Goal: Find specific page/section: Find specific page/section

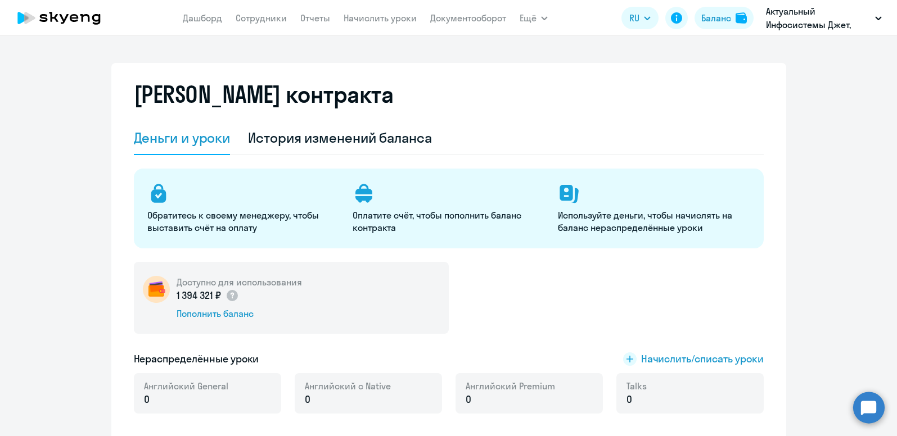
select select "english_adult_not_native_speaker"
click at [250, 18] on link "Сотрудники" at bounding box center [261, 17] width 51 height 11
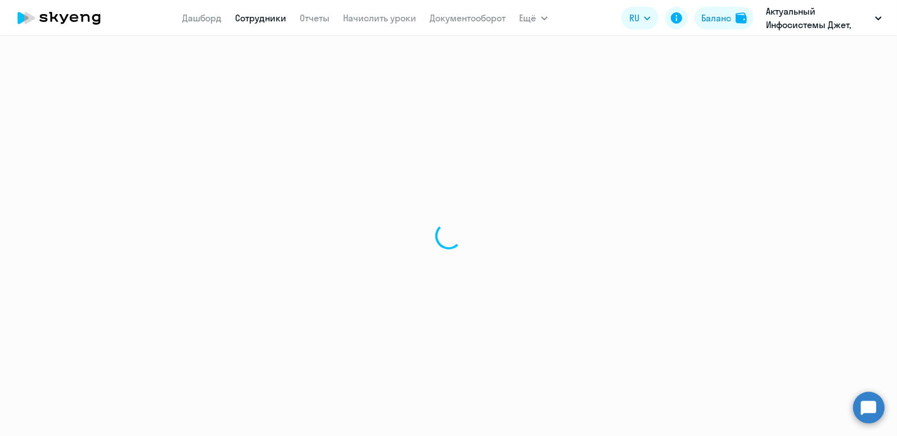
select select "30"
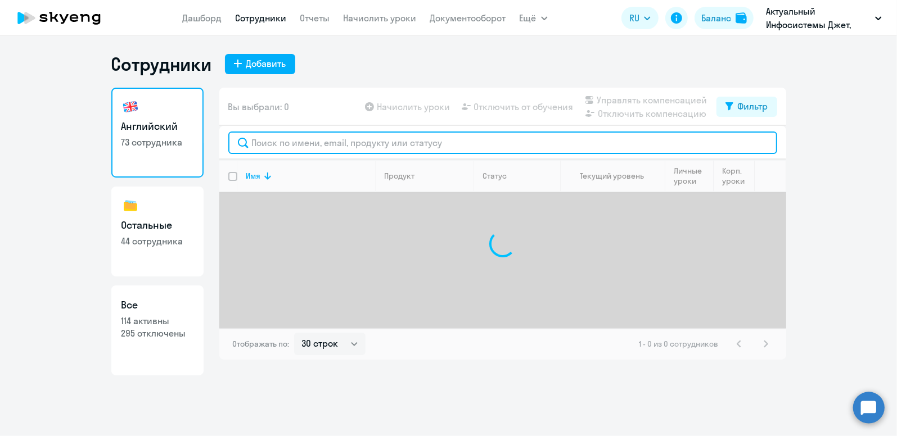
click at [277, 150] on input "text" at bounding box center [502, 143] width 549 height 22
type input "[PERSON_NAME]"
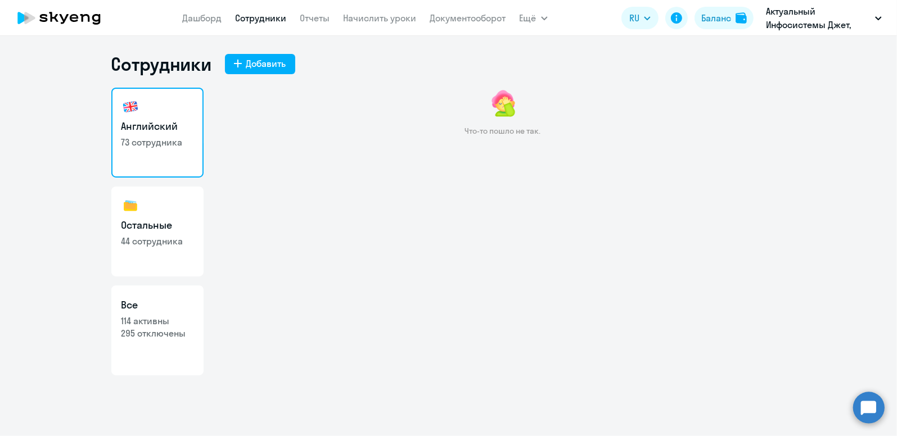
click at [169, 313] on link "Все 114 активны 295 отключены" at bounding box center [157, 331] width 92 height 90
select select "30"
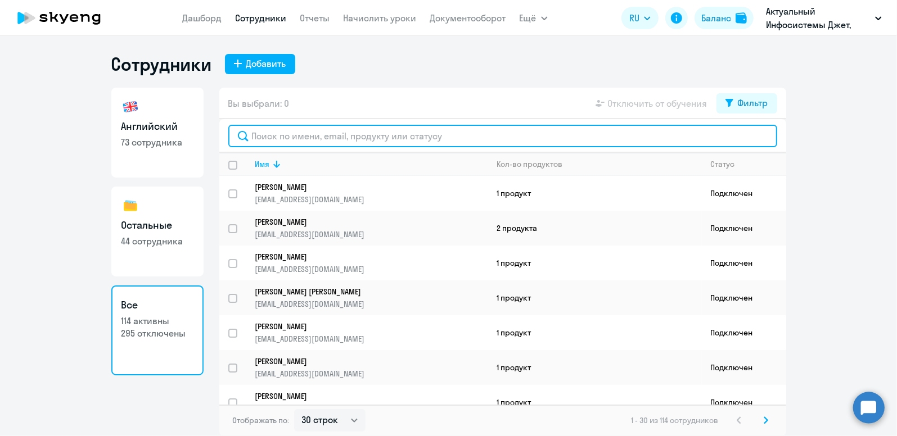
click at [268, 138] on input "text" at bounding box center [502, 136] width 549 height 22
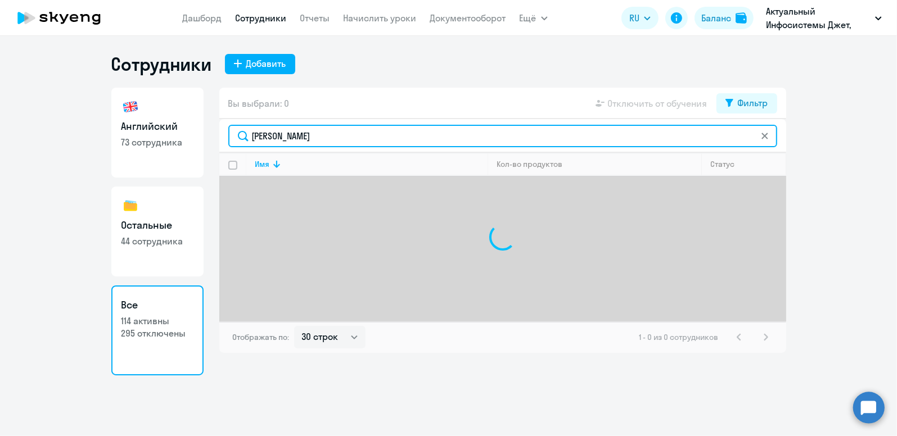
type input "тарасова"
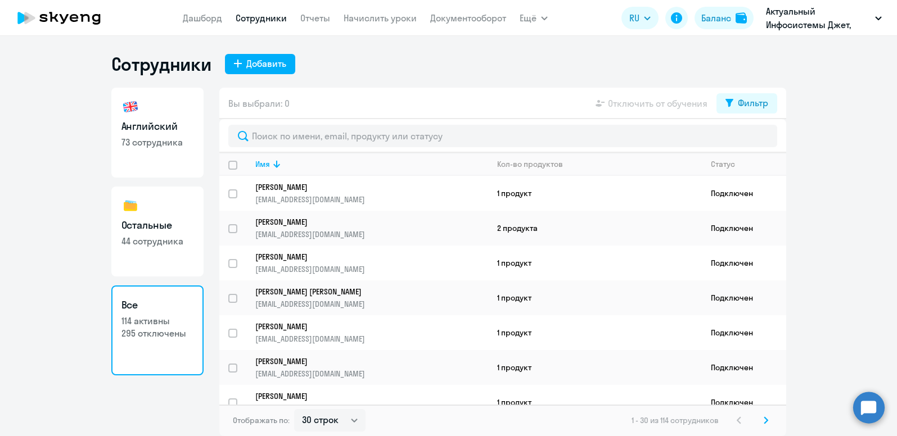
select select "30"
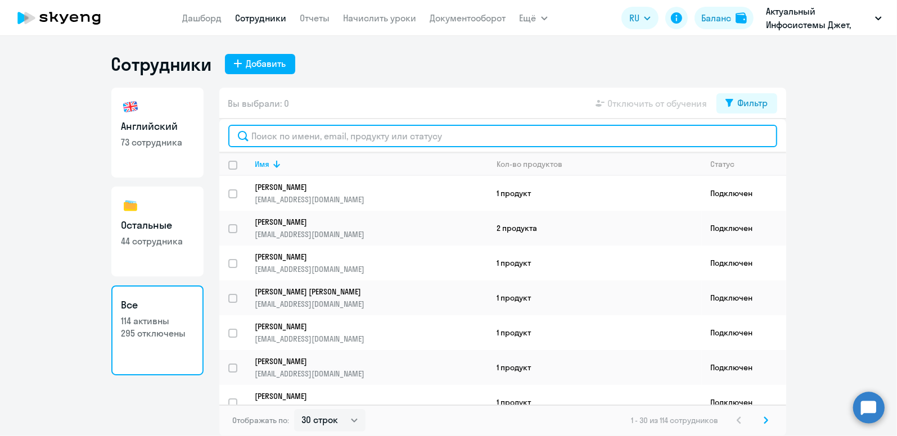
click at [330, 139] on input "text" at bounding box center [502, 136] width 549 height 22
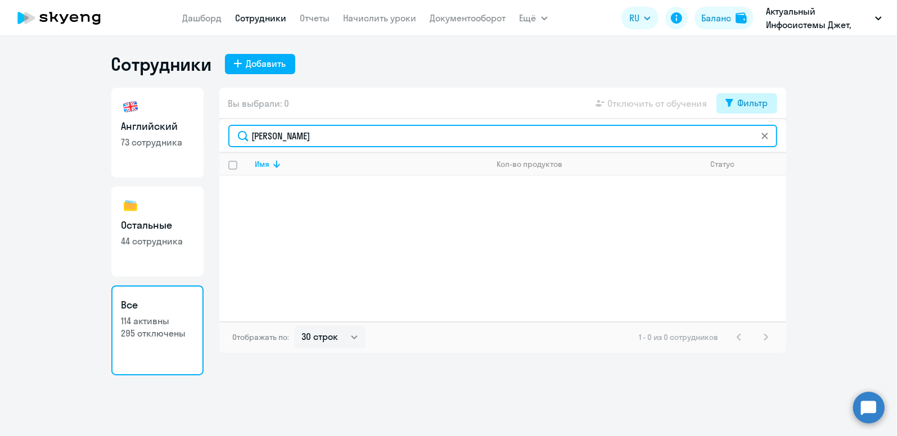
type input "[PERSON_NAME]"
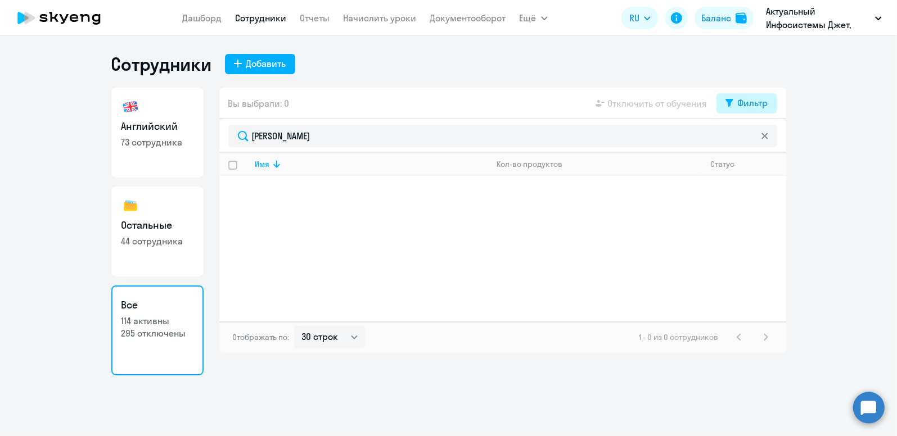
click at [753, 102] on div "Фильтр" at bounding box center [753, 102] width 30 height 13
click at [762, 145] on span at bounding box center [758, 139] width 19 height 11
click at [749, 139] on input "checkbox" at bounding box center [748, 139] width 1 height 1
checkbox input "true"
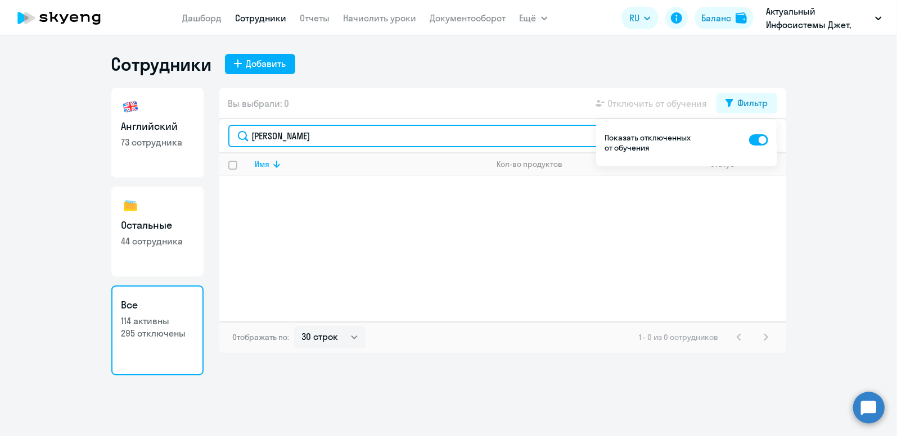
click at [579, 135] on input "[PERSON_NAME]" at bounding box center [502, 136] width 549 height 22
drag, startPoint x: 309, startPoint y: 138, endPoint x: 214, endPoint y: 135, distance: 95.1
click at [214, 135] on div "Английский 73 сотрудника Остальные 44 сотрудника Все 114 активны 295 отключены …" at bounding box center [448, 232] width 675 height 288
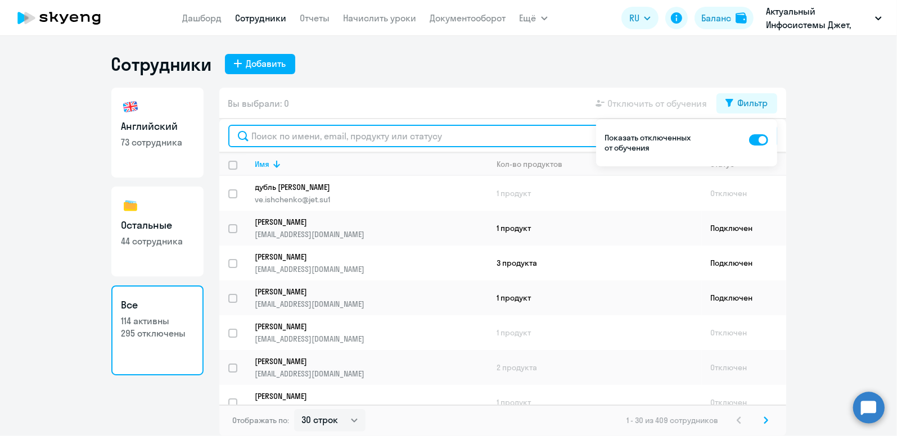
click at [265, 139] on input "text" at bounding box center [502, 136] width 549 height 22
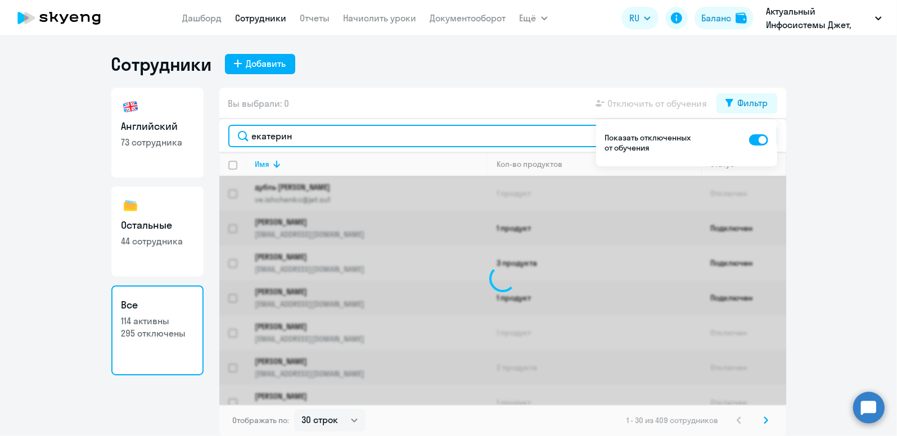
type input "[PERSON_NAME]"
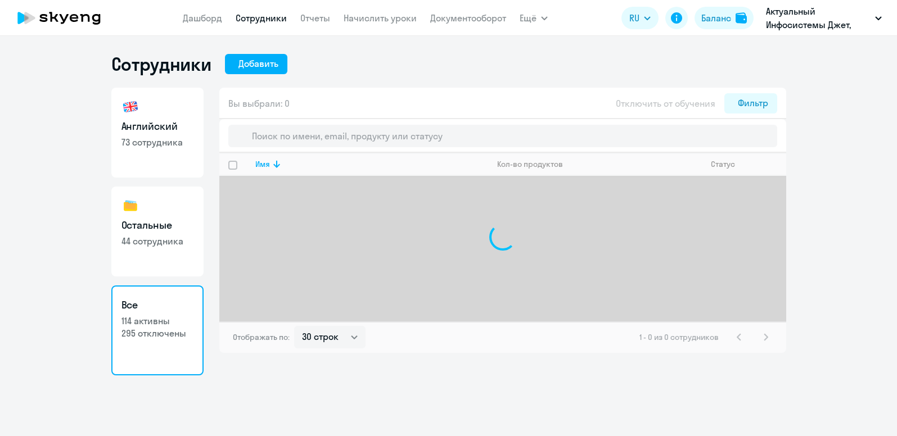
select select "30"
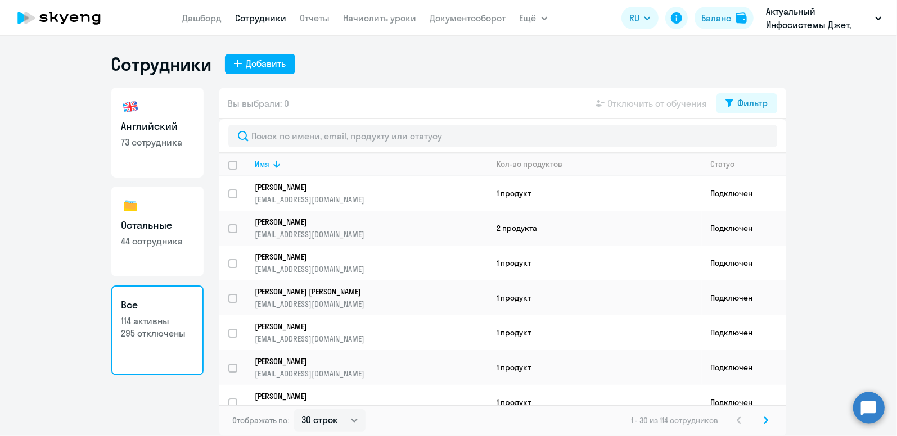
click at [151, 233] on link "Остальные 44 сотрудника" at bounding box center [157, 232] width 92 height 90
select select "30"
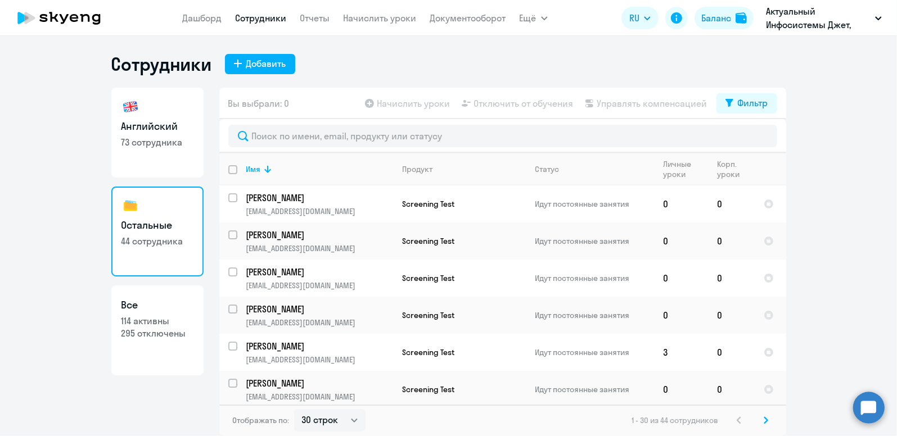
click at [162, 143] on p "73 сотрудника" at bounding box center [157, 142] width 72 height 12
select select "30"
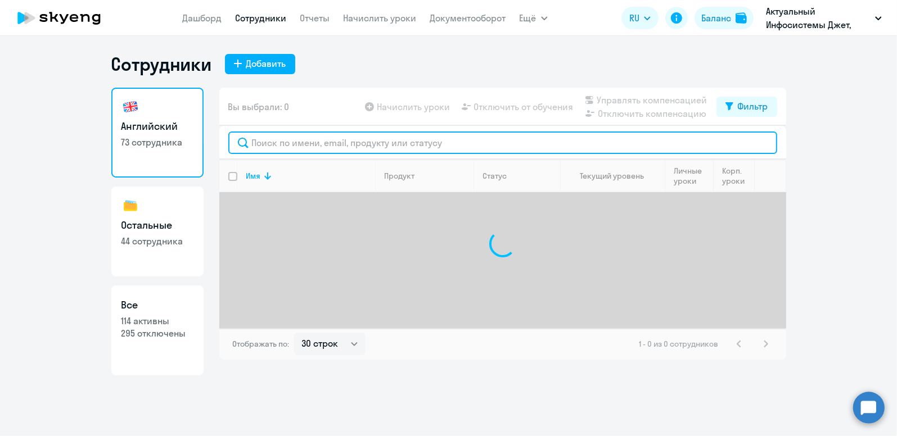
click at [301, 148] on input "text" at bounding box center [502, 143] width 549 height 22
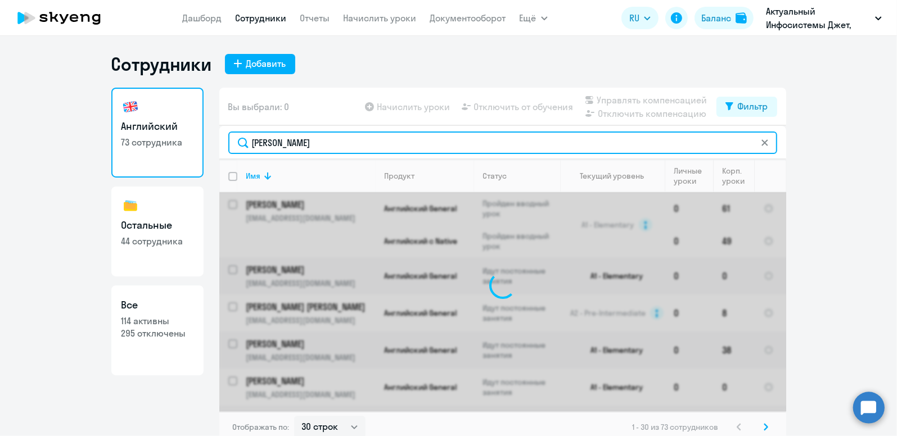
type input "[PERSON_NAME]"
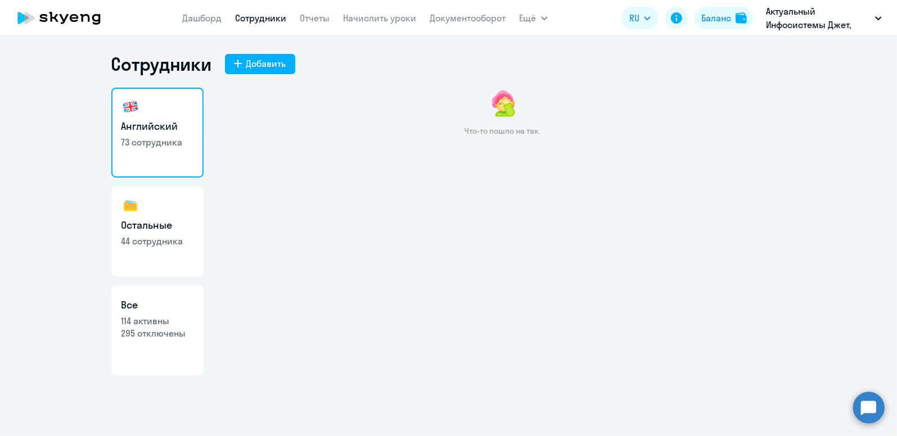
click at [272, 15] on link "Сотрудники" at bounding box center [261, 17] width 51 height 11
click at [250, 17] on link "Сотрудники" at bounding box center [261, 17] width 51 height 11
drag, startPoint x: 330, startPoint y: 15, endPoint x: 323, endPoint y: 16, distance: 6.8
click at [323, 16] on nav "Дашборд Сотрудники Отчеты Начислить уроки Документооборот" at bounding box center [344, 18] width 323 height 22
drag, startPoint x: 323, startPoint y: 16, endPoint x: 372, endPoint y: 17, distance: 48.9
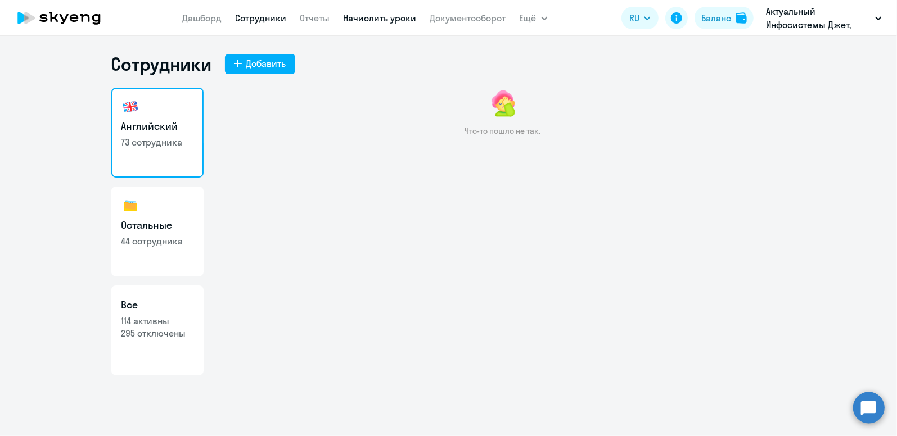
click at [372, 17] on link "Начислить уроки" at bounding box center [380, 17] width 73 height 11
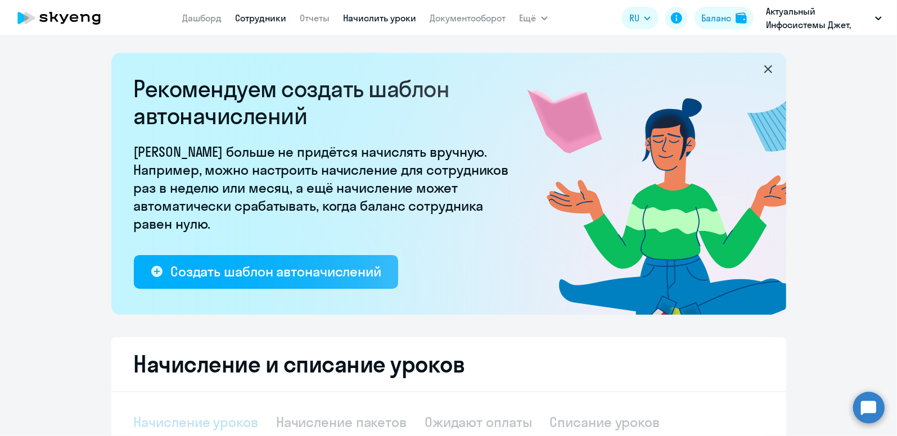
select select "10"
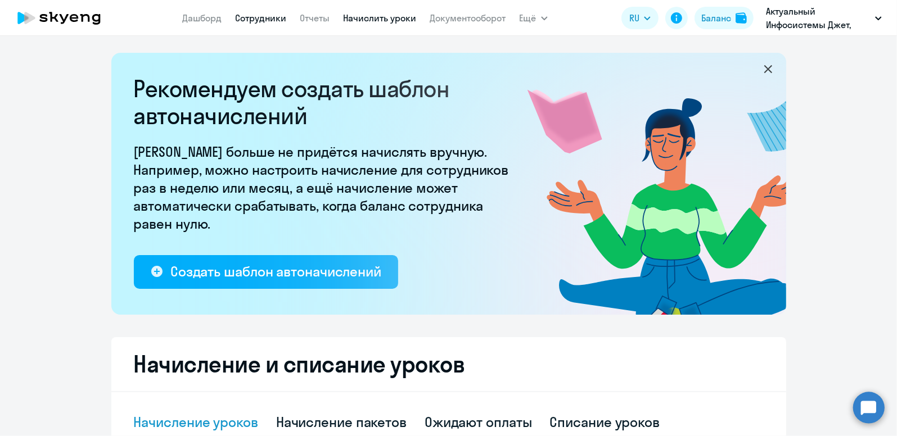
click at [252, 15] on link "Сотрудники" at bounding box center [261, 17] width 51 height 11
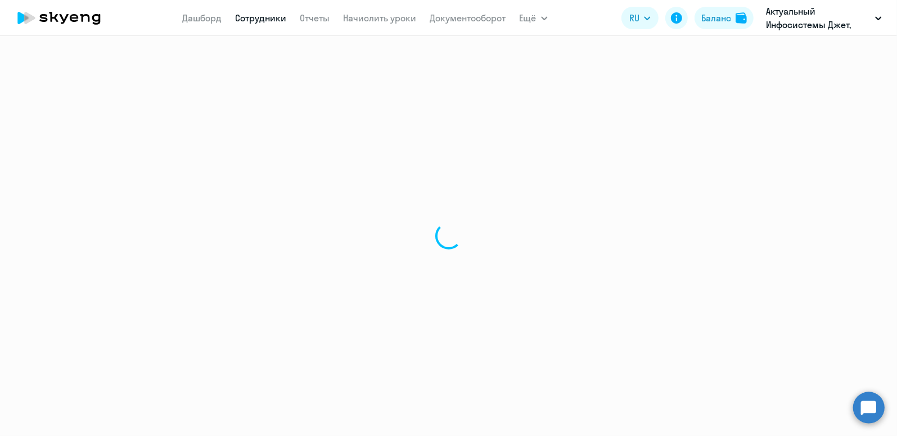
select select "30"
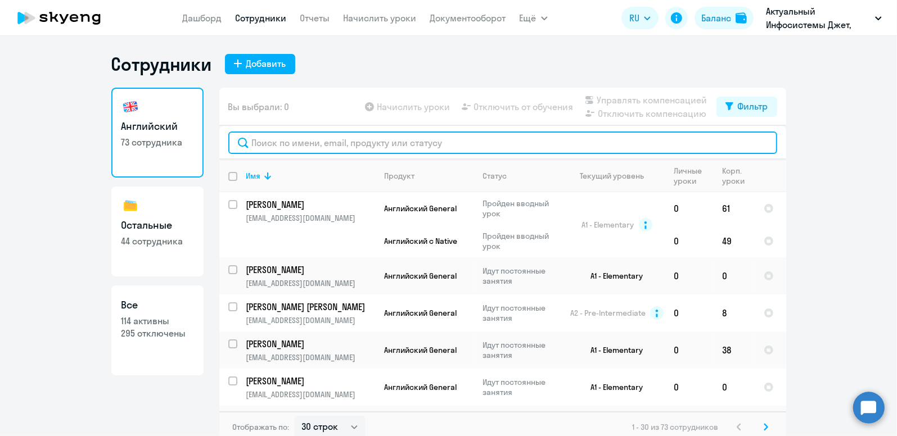
click at [317, 143] on input "text" at bounding box center [502, 143] width 549 height 22
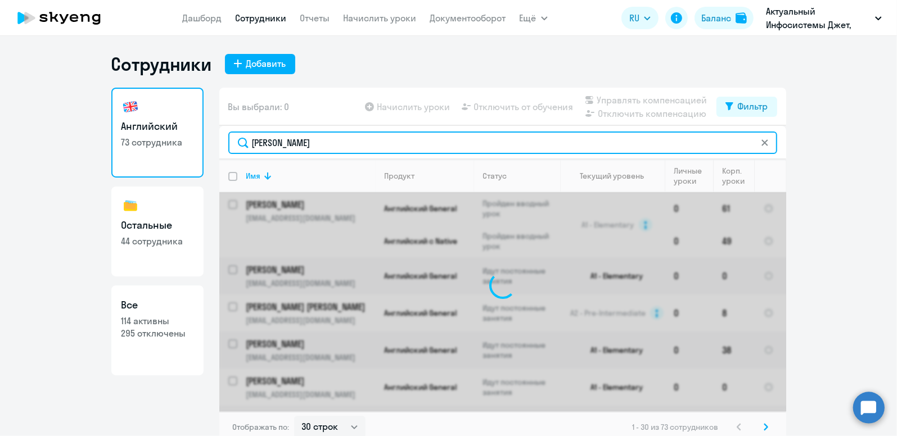
type input "[PERSON_NAME]"
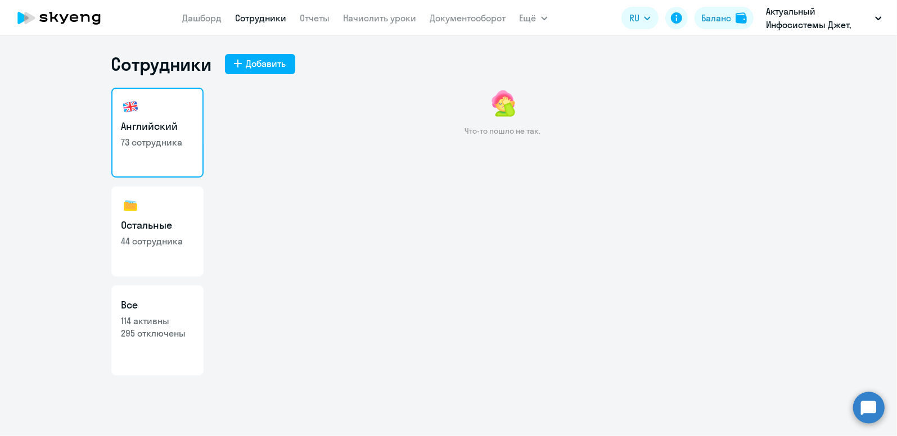
click at [180, 308] on h3 "Все" at bounding box center [157, 305] width 72 height 15
select select "30"
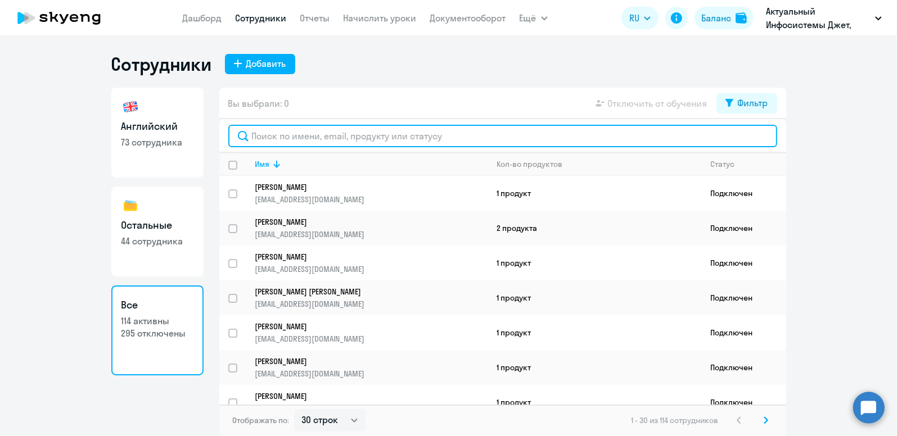
click at [271, 132] on input "text" at bounding box center [502, 136] width 549 height 22
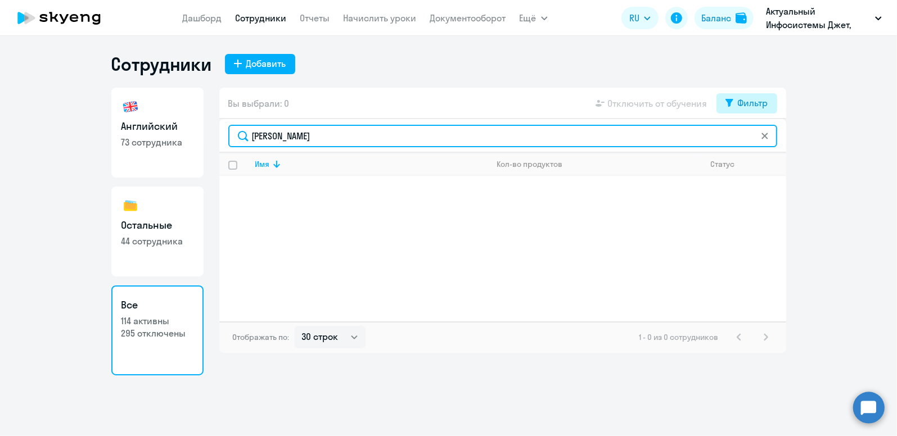
type input "[PERSON_NAME]"
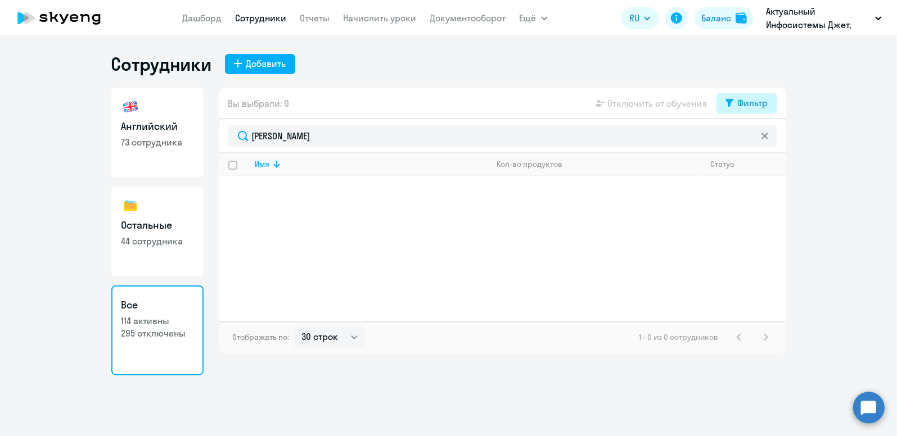
click at [727, 103] on icon at bounding box center [729, 103] width 8 height 8
click at [757, 138] on span at bounding box center [758, 139] width 19 height 11
click at [749, 139] on input "checkbox" at bounding box center [748, 139] width 1 height 1
checkbox input "true"
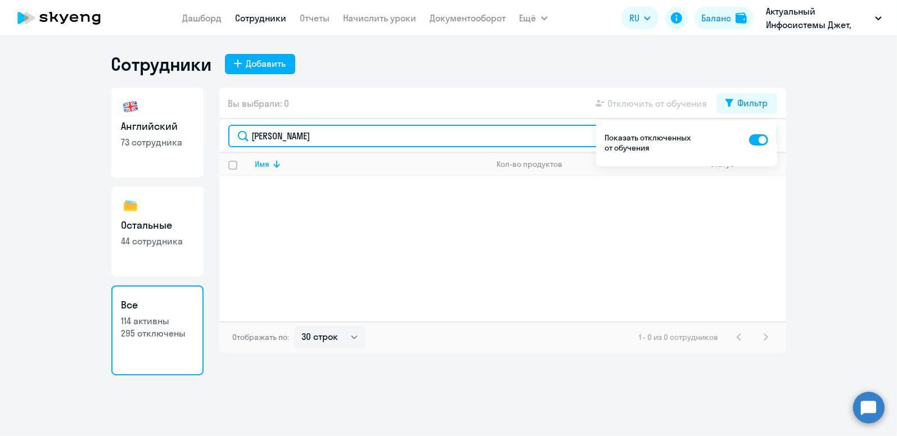
drag, startPoint x: 376, startPoint y: 137, endPoint x: 228, endPoint y: 132, distance: 148.0
click at [228, 132] on input "[PERSON_NAME]" at bounding box center [502, 136] width 549 height 22
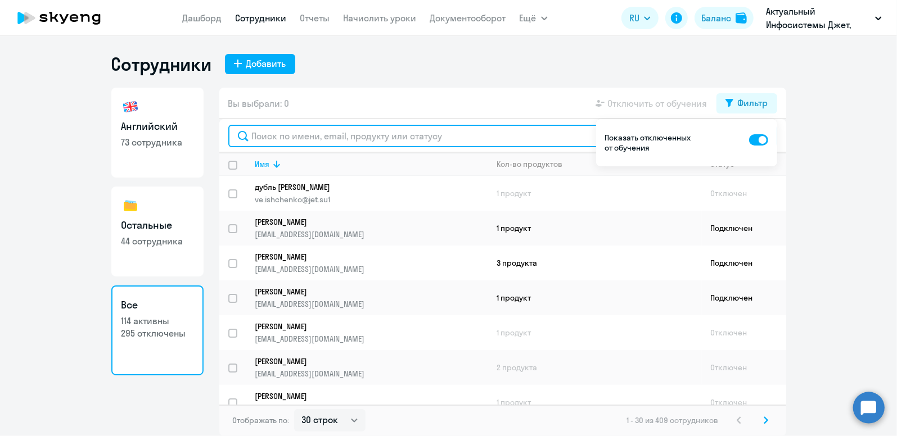
click at [262, 139] on input "text" at bounding box center [502, 136] width 549 height 22
paste input "[EMAIL_ADDRESS][DOMAIN_NAME]"
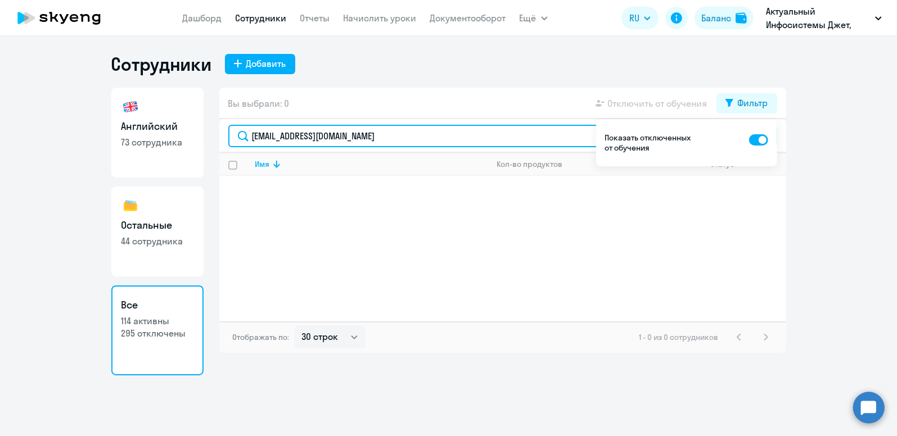
type input "[EMAIL_ADDRESS][DOMAIN_NAME]"
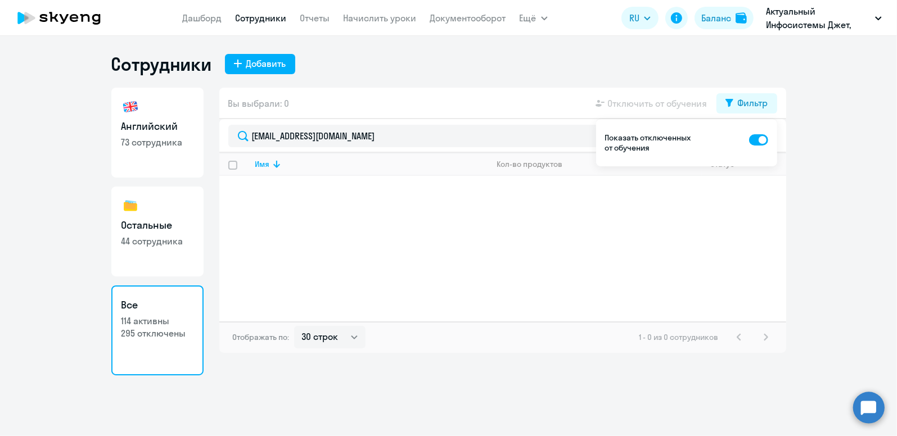
click at [150, 222] on h3 "Остальные" at bounding box center [157, 225] width 72 height 15
select select "30"
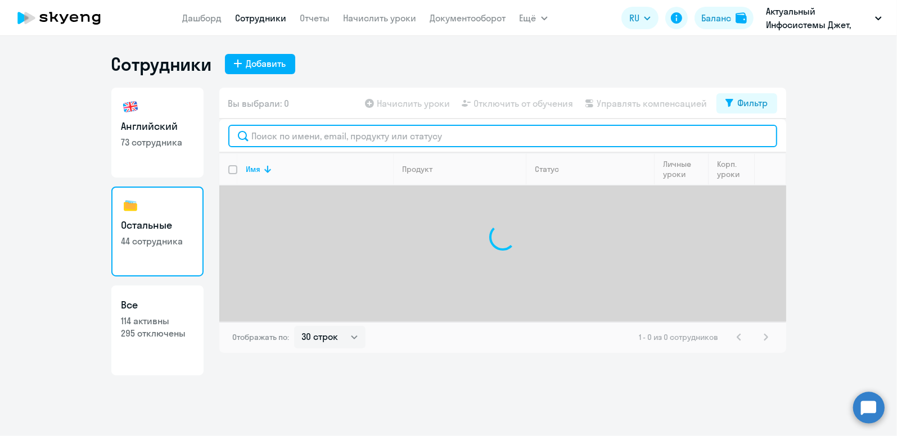
click at [278, 140] on input "text" at bounding box center [502, 136] width 549 height 22
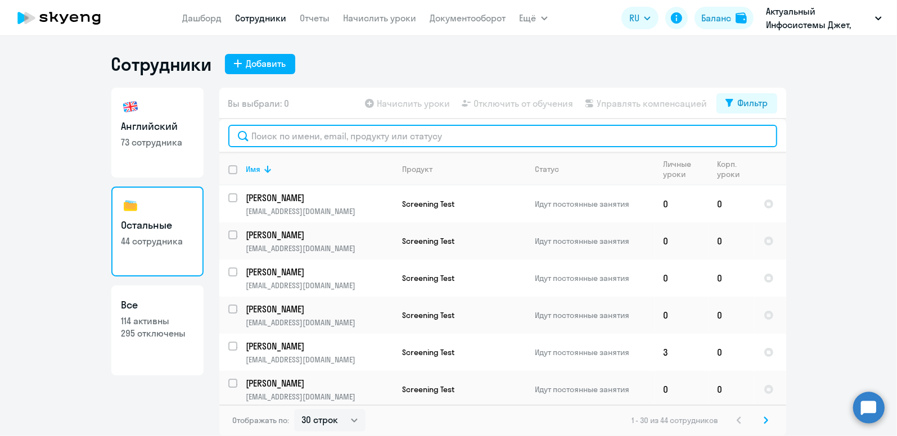
paste input "[EMAIL_ADDRESS][DOMAIN_NAME]"
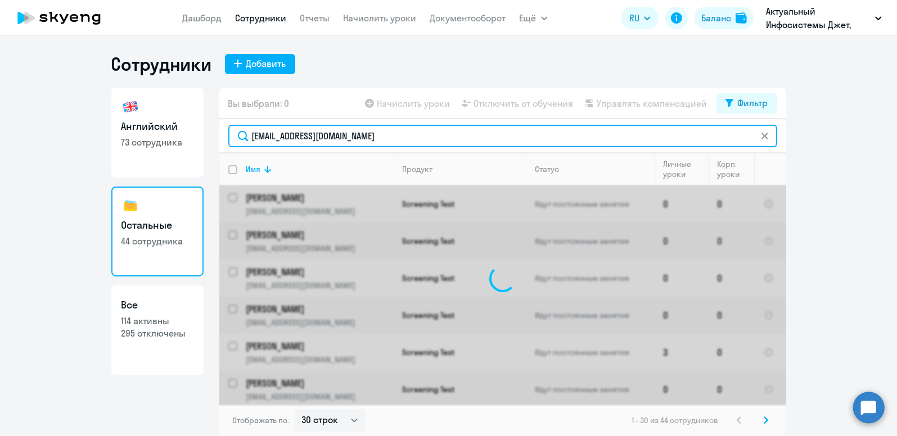
type input "[EMAIL_ADDRESS][DOMAIN_NAME]"
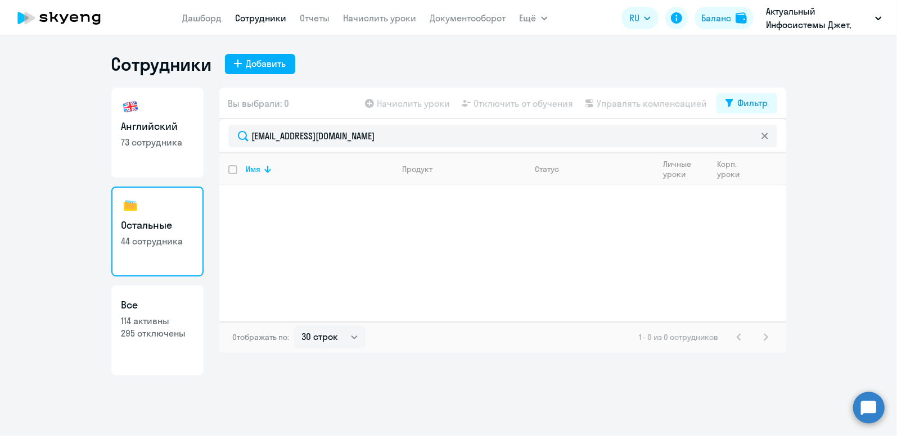
click at [155, 157] on link "Английский 73 сотрудника" at bounding box center [157, 133] width 92 height 90
select select "30"
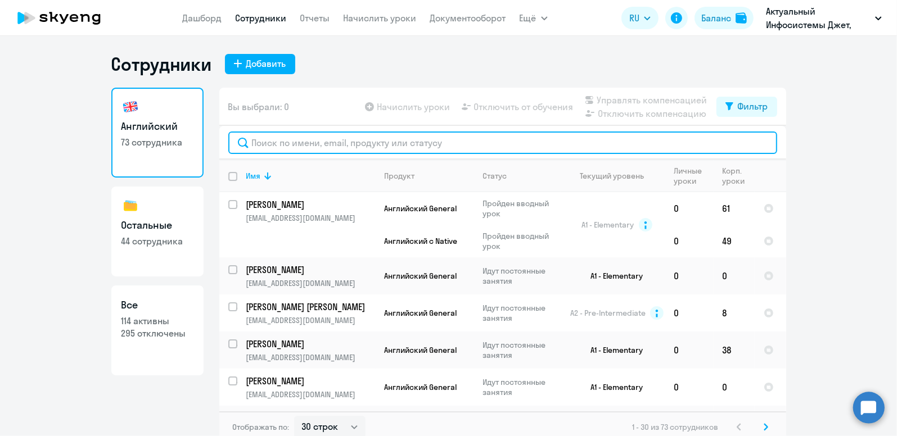
click at [349, 143] on input "text" at bounding box center [502, 143] width 549 height 22
paste input "[EMAIL_ADDRESS][DOMAIN_NAME]"
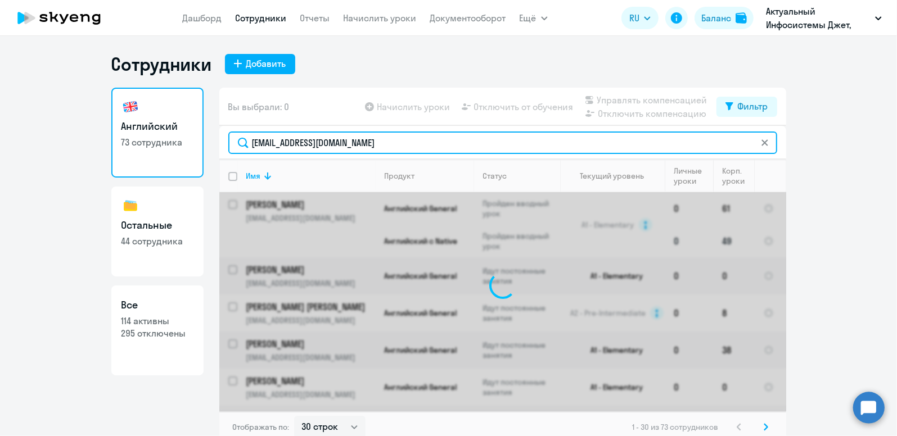
type input "[EMAIL_ADDRESS][DOMAIN_NAME]"
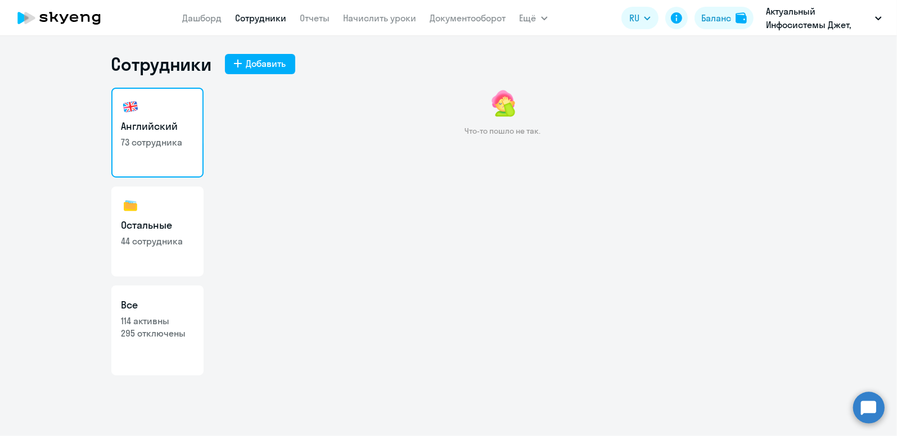
click at [260, 15] on link "Сотрудники" at bounding box center [261, 17] width 51 height 11
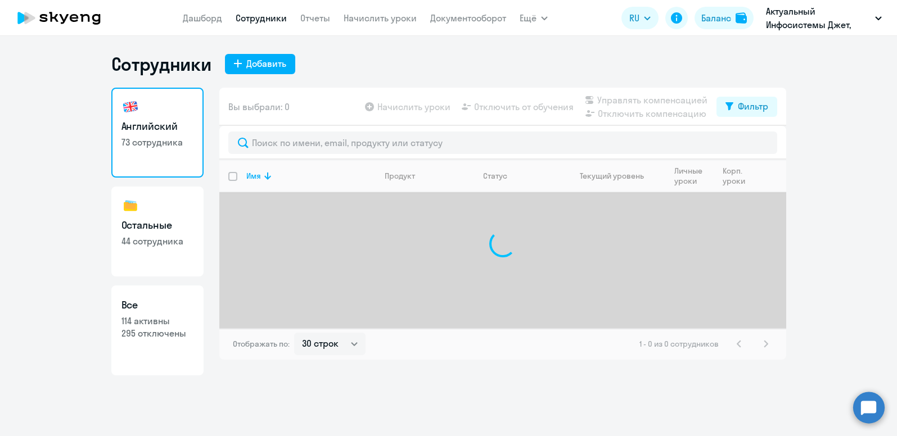
select select "30"
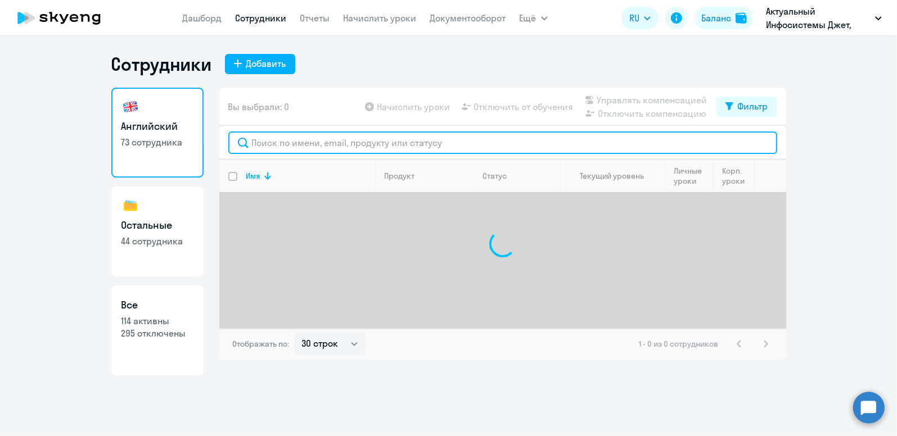
click at [276, 140] on input "text" at bounding box center [502, 143] width 549 height 22
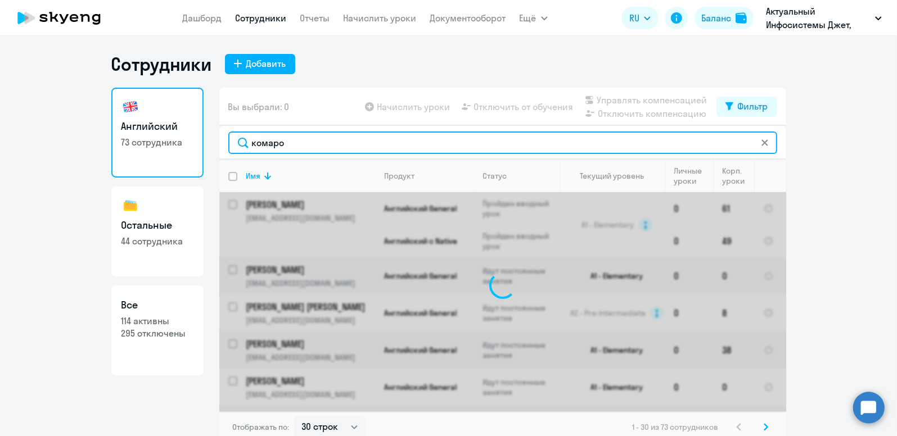
type input "комаров"
